Goal: Task Accomplishment & Management: Manage account settings

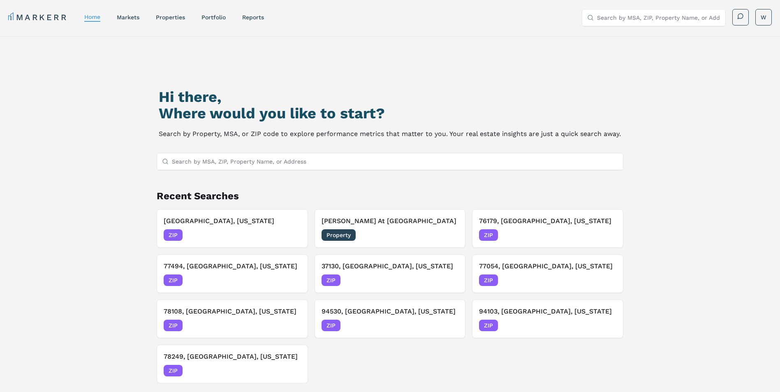
click at [273, 160] on input "Search by MSA, ZIP, Property Name, or Address" at bounding box center [395, 161] width 447 height 16
click at [230, 227] on div "[GEOGRAPHIC_DATA], [US_STATE] ZIP [DATE]" at bounding box center [232, 228] width 137 height 25
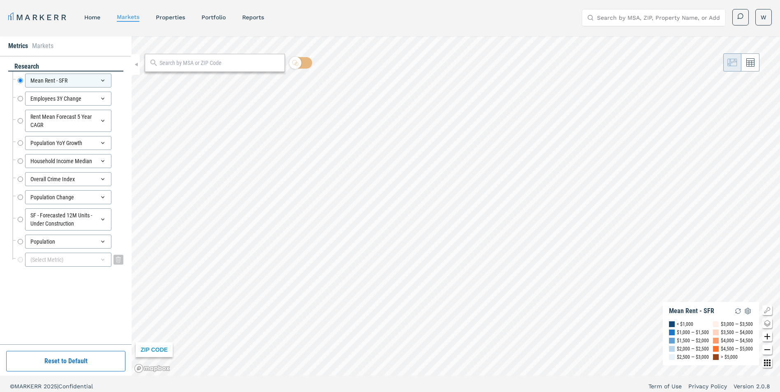
click at [38, 263] on div "(Select Metric)" at bounding box center [68, 260] width 86 height 14
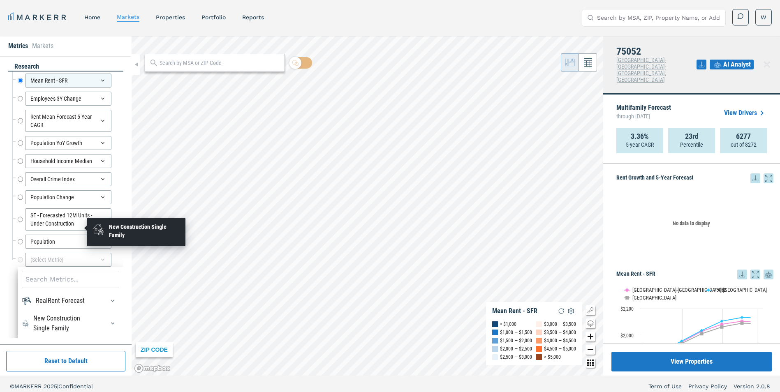
scroll to position [114, 0]
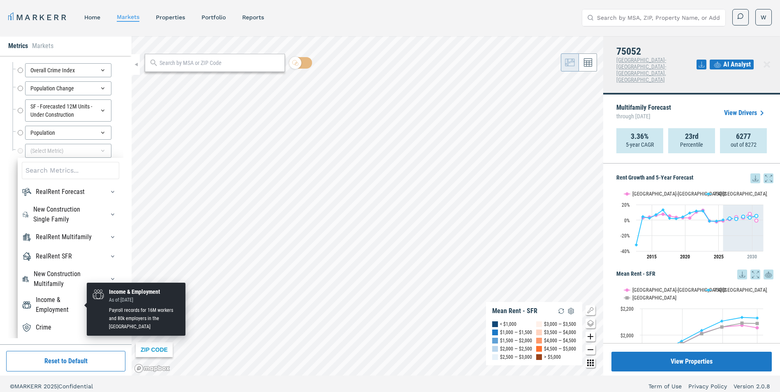
click at [63, 308] on div "Income & Employment" at bounding box center [65, 305] width 59 height 20
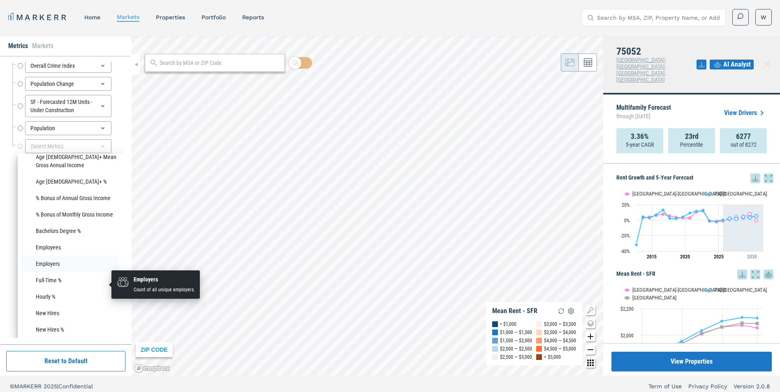
scroll to position [413, 0]
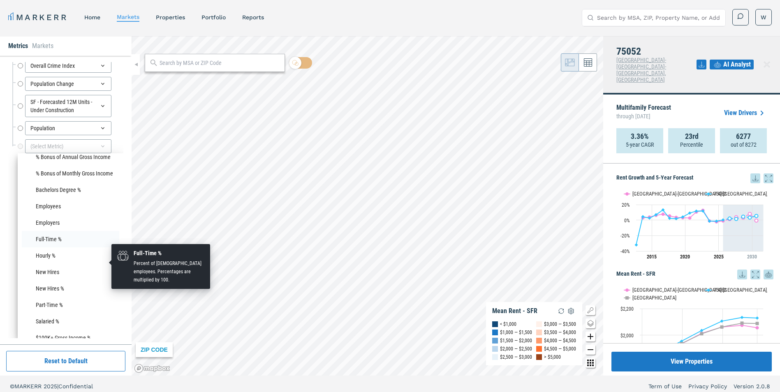
click at [63, 248] on li "Full-Time %" at bounding box center [70, 239] width 97 height 16
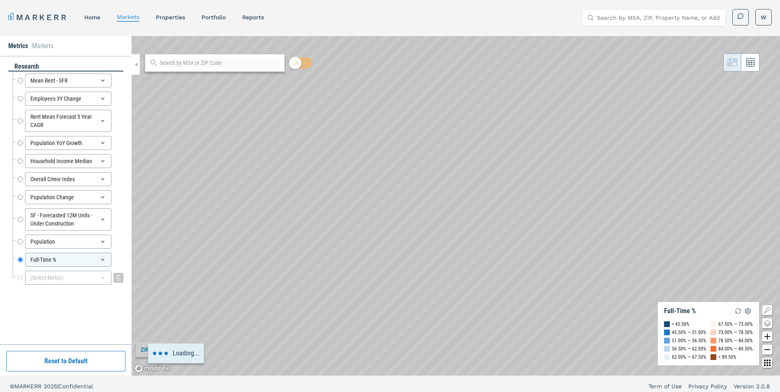
click at [71, 276] on div "(Select Metric)" at bounding box center [68, 278] width 86 height 14
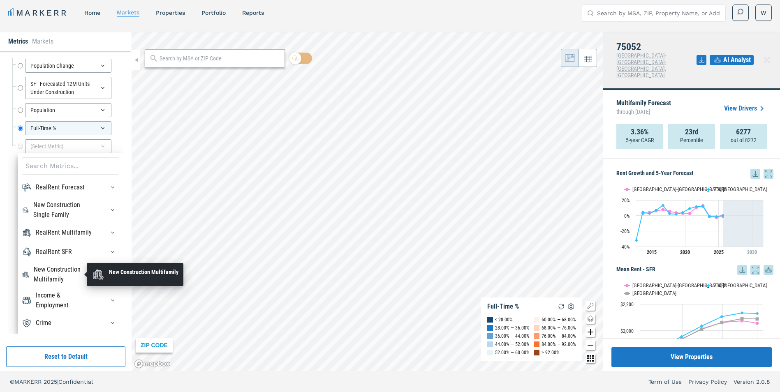
scroll to position [5, 0]
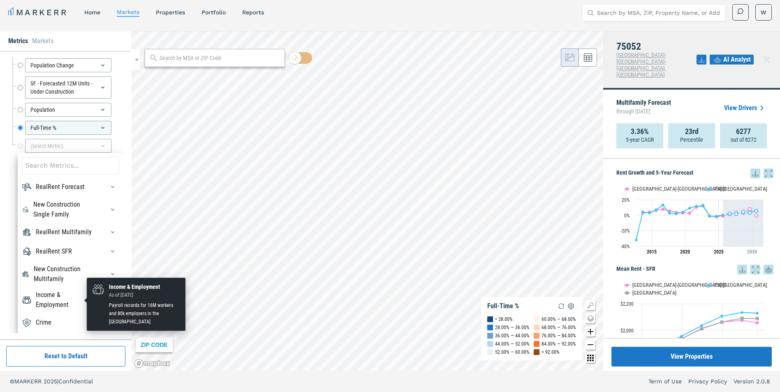
click at [62, 299] on div "Income & Employment" at bounding box center [65, 300] width 59 height 20
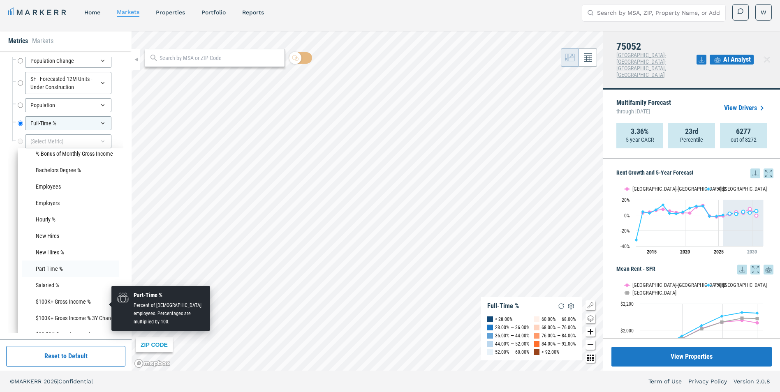
scroll to position [454, 0]
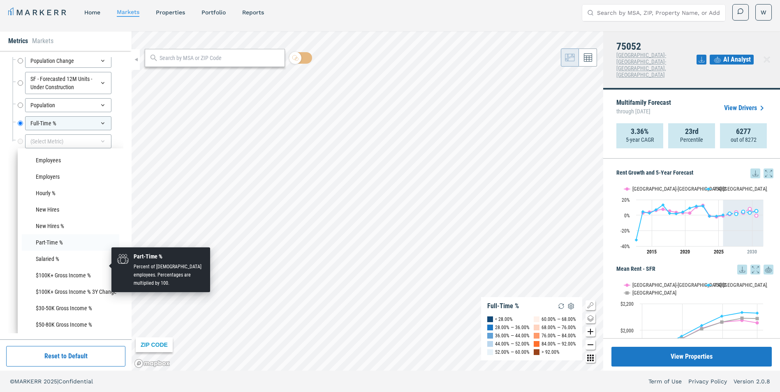
click at [71, 251] on li "Part-Time %" at bounding box center [70, 242] width 97 height 16
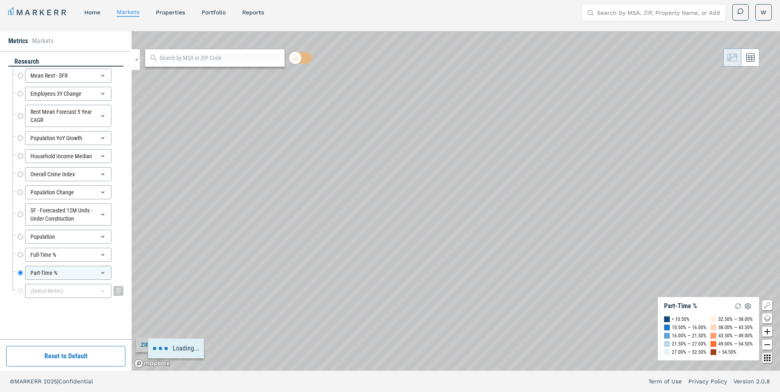
click at [58, 292] on div "(Select Metric)" at bounding box center [68, 291] width 86 height 14
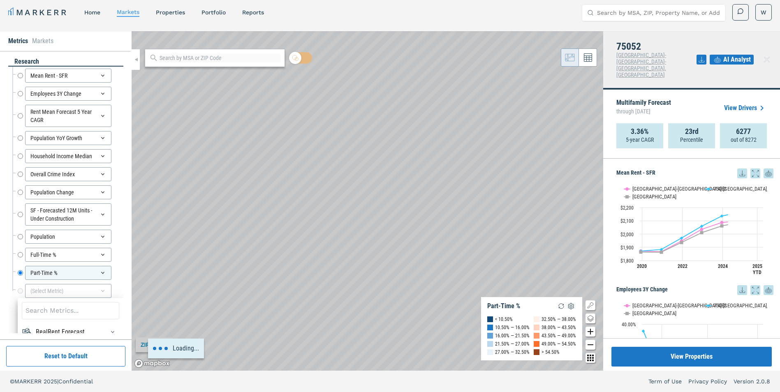
scroll to position [150, 0]
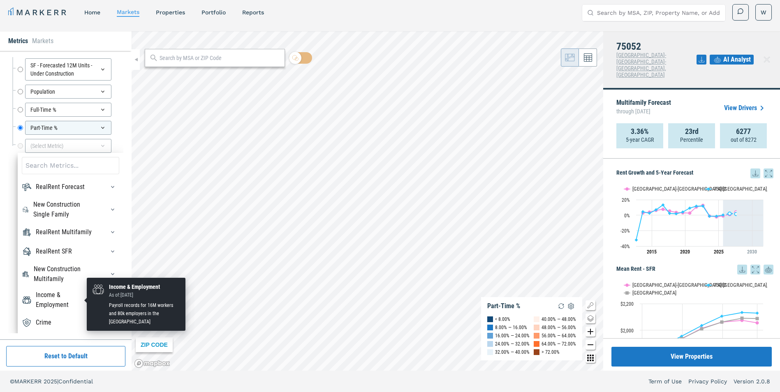
click at [60, 298] on div "Income & Employment" at bounding box center [65, 300] width 59 height 20
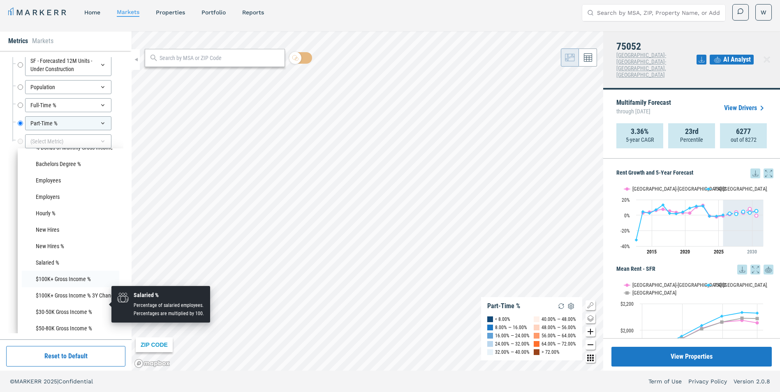
scroll to position [454, 0]
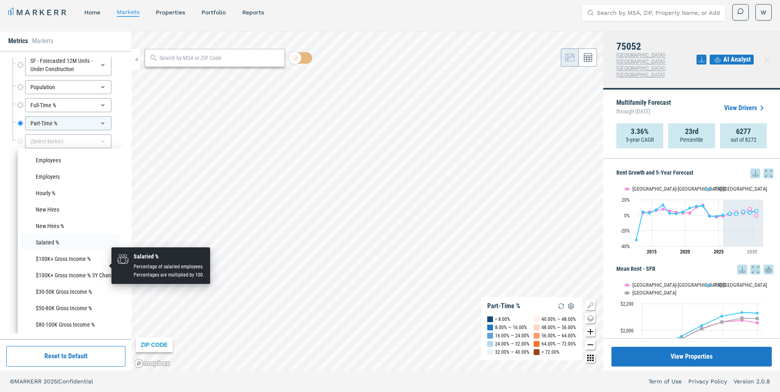
click at [53, 251] on li "Salaried %" at bounding box center [70, 242] width 97 height 16
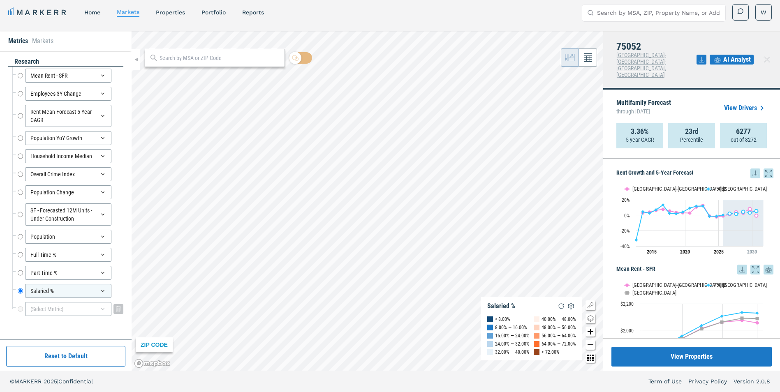
click at [74, 308] on div "(Select Metric)" at bounding box center [68, 309] width 86 height 14
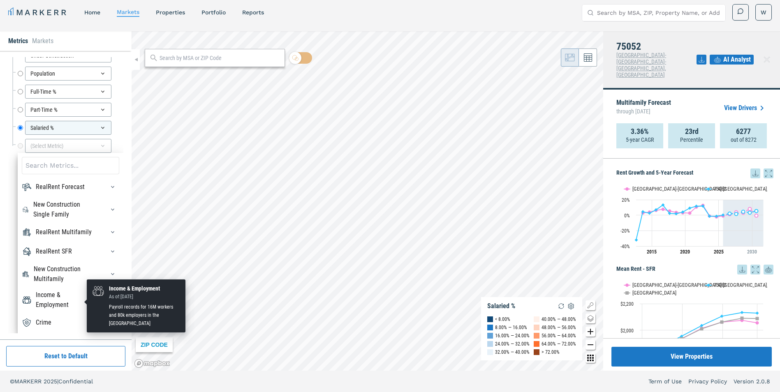
scroll to position [2, 0]
click at [62, 304] on div "Income & Employment" at bounding box center [65, 300] width 59 height 20
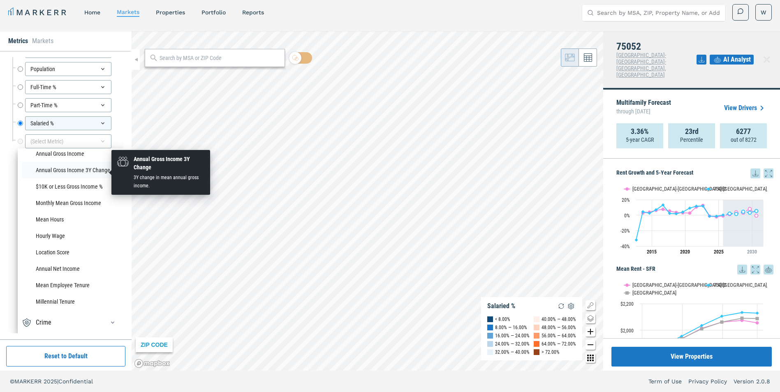
scroll to position [660, 0]
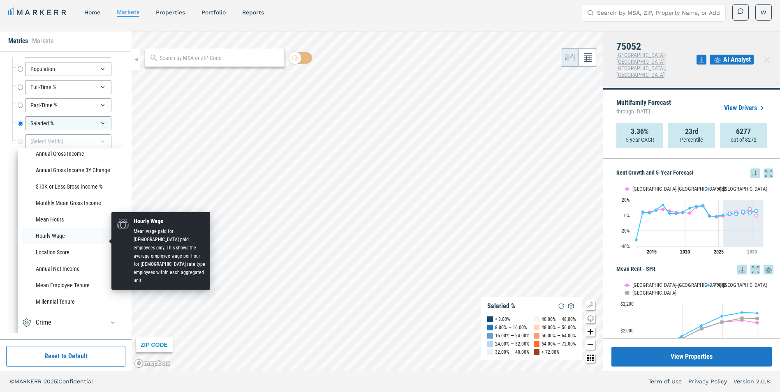
click at [53, 239] on li "Hourly Wage" at bounding box center [70, 236] width 97 height 16
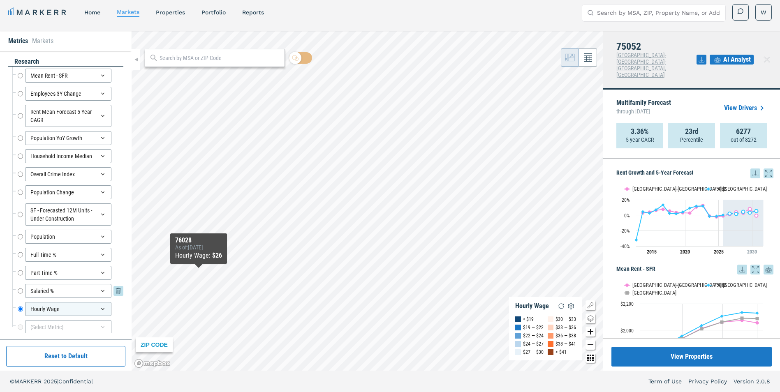
click at [20, 290] on input "Salaried %" at bounding box center [20, 291] width 5 height 14
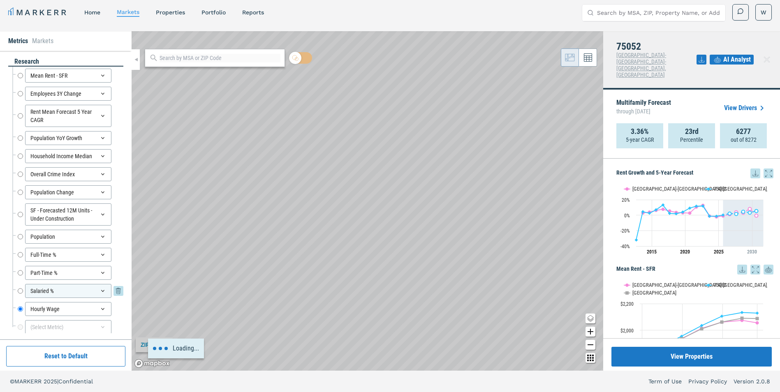
radio input "true"
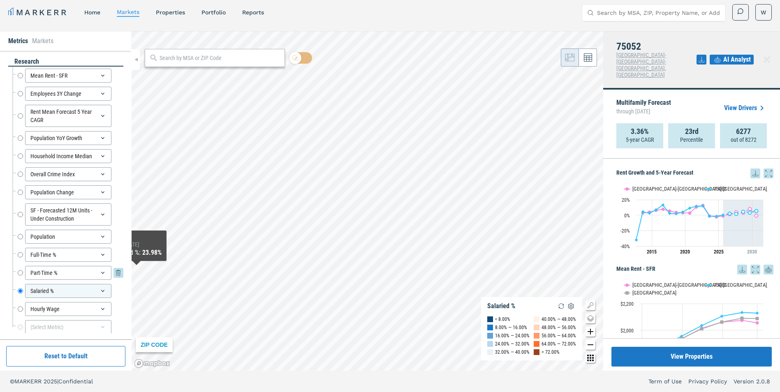
click at [19, 273] on input "Part-Time %" at bounding box center [20, 273] width 5 height 14
radio input "true"
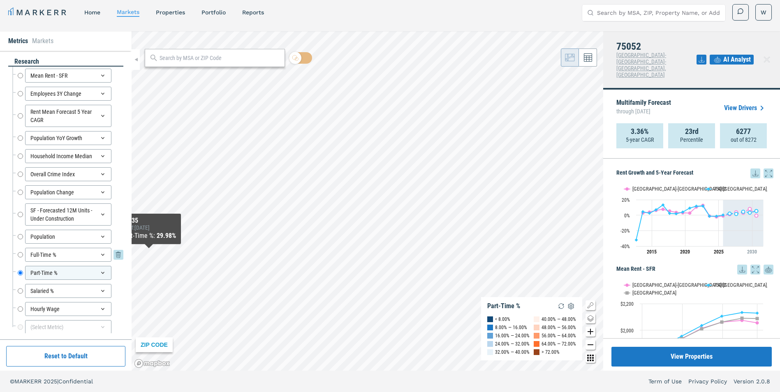
click at [21, 254] on input "Full-Time %" at bounding box center [20, 255] width 5 height 14
radio input "true"
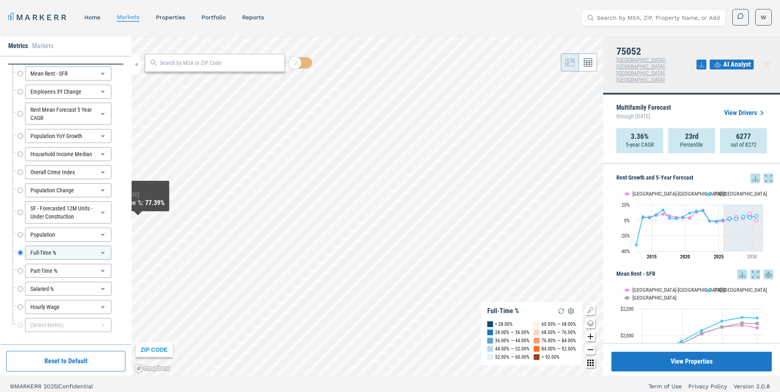
scroll to position [9, 0]
click at [19, 231] on input "Population" at bounding box center [20, 233] width 5 height 14
radio input "true"
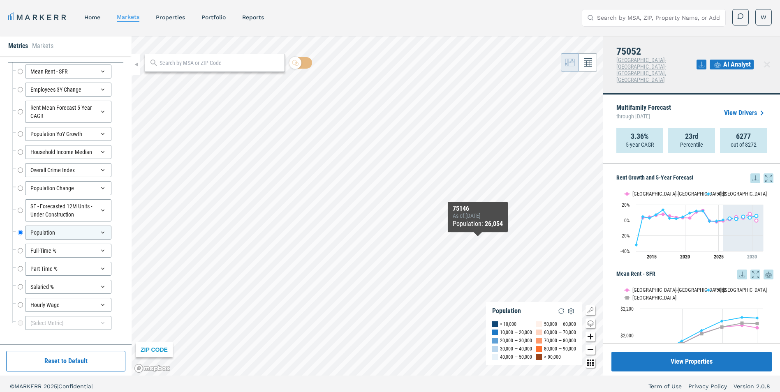
scroll to position [5, 0]
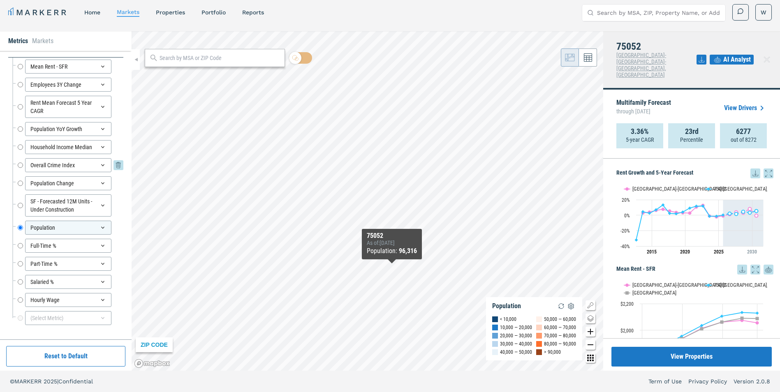
click at [19, 166] on input "Overall Crime Index" at bounding box center [20, 165] width 5 height 14
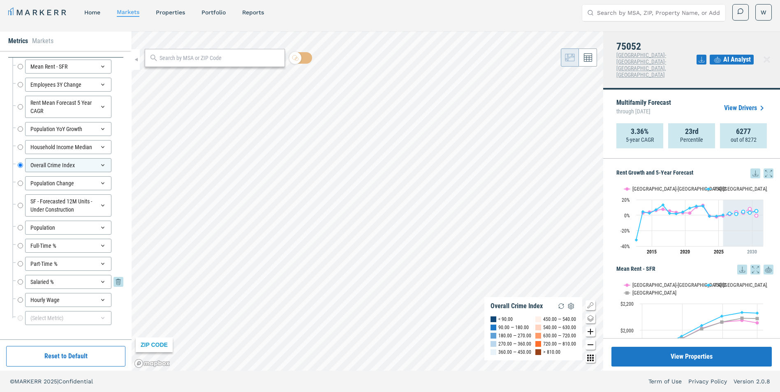
click at [19, 283] on input "Salaried %" at bounding box center [20, 282] width 5 height 14
radio input "false"
radio input "true"
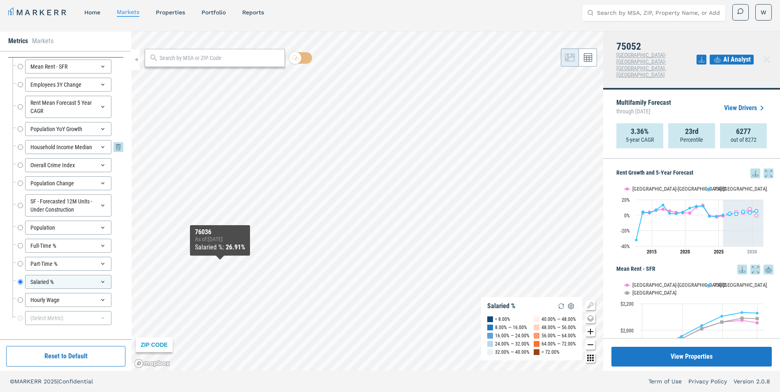
click at [22, 147] on input "Household Income Median" at bounding box center [20, 147] width 5 height 14
radio input "true"
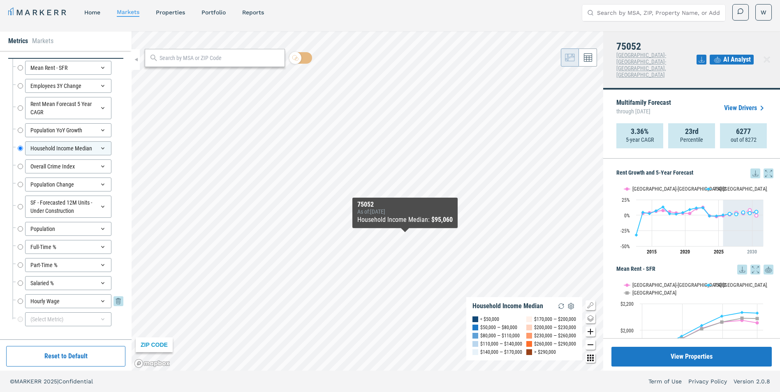
scroll to position [9, 0]
click at [52, 319] on div "(Select Metric)" at bounding box center [68, 318] width 86 height 14
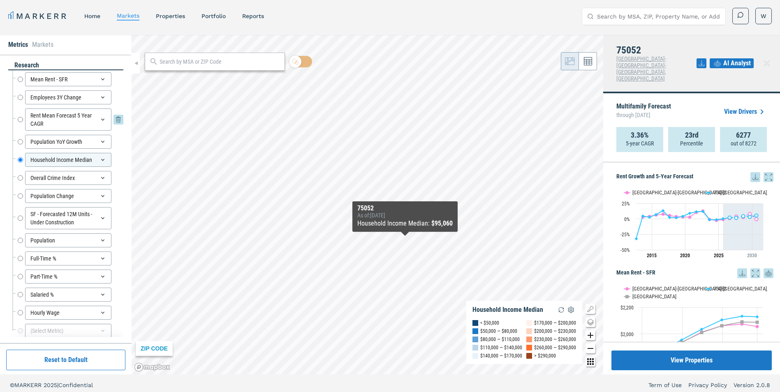
scroll to position [0, 0]
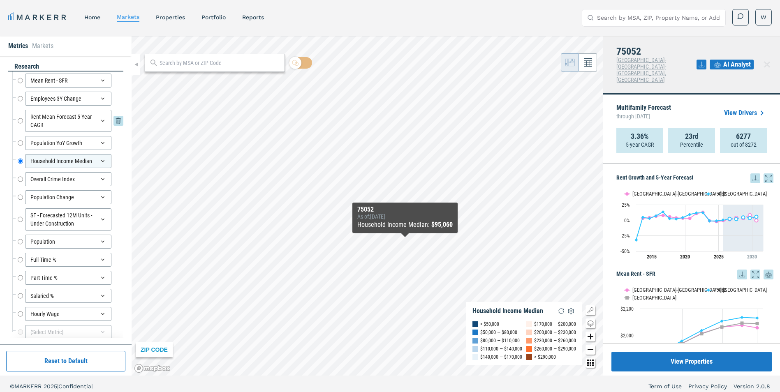
click at [19, 122] on input "Rent Mean Forecast 5 Year CAGR" at bounding box center [20, 121] width 5 height 22
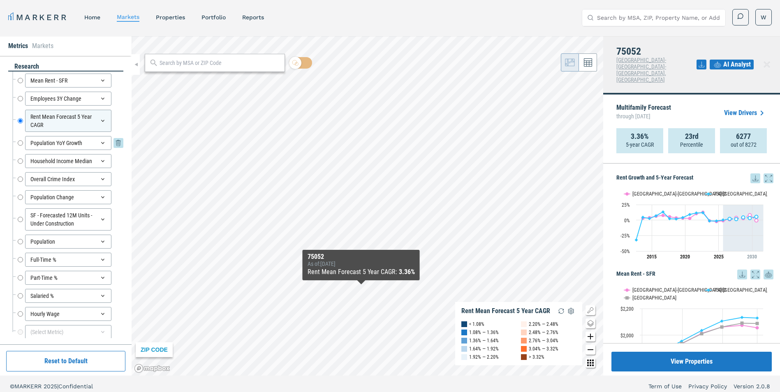
click at [21, 143] on input "Population YoY Growth" at bounding box center [20, 143] width 5 height 14
radio input "false"
radio input "true"
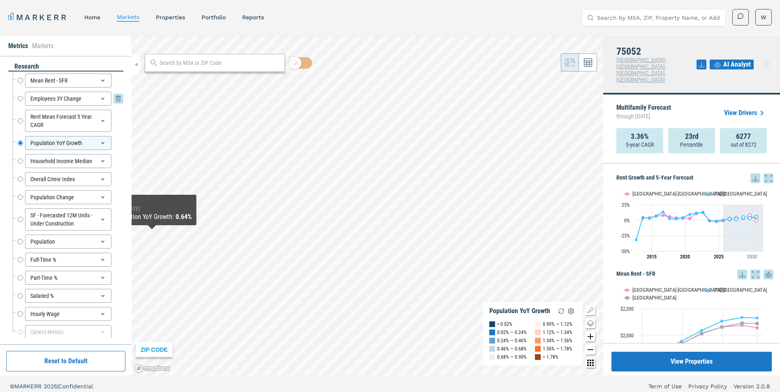
click at [19, 102] on input "Employees 3Y Change" at bounding box center [20, 99] width 5 height 14
radio input "true"
